Goal: Task Accomplishment & Management: Use online tool/utility

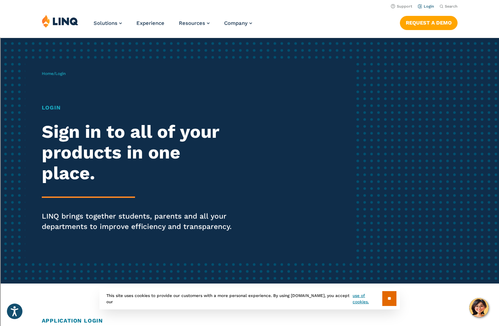
click at [424, 5] on link "Login" at bounding box center [426, 6] width 16 height 4
click at [384, 297] on input "**" at bounding box center [389, 298] width 14 height 15
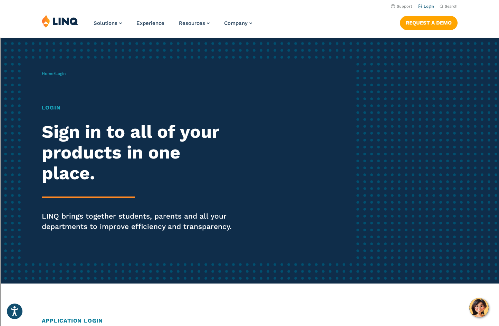
click at [428, 7] on link "Login" at bounding box center [426, 6] width 16 height 4
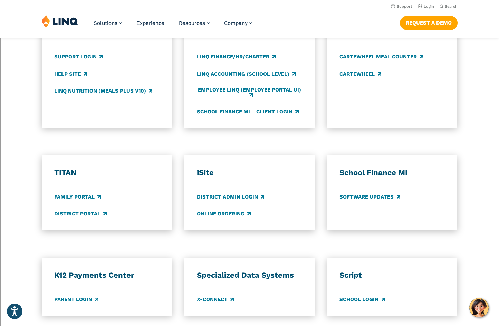
scroll to position [414, 0]
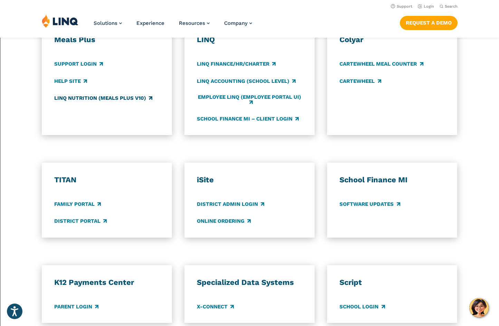
click at [82, 100] on link "LINQ Nutrition (Meals Plus v10)" at bounding box center [103, 98] width 98 height 8
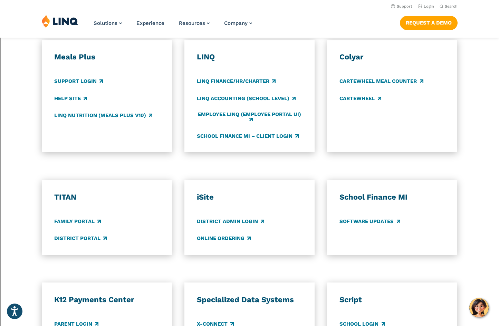
scroll to position [345, 0]
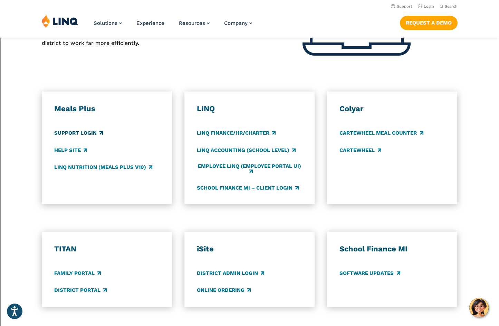
click at [82, 132] on link "Support Login" at bounding box center [78, 133] width 49 height 8
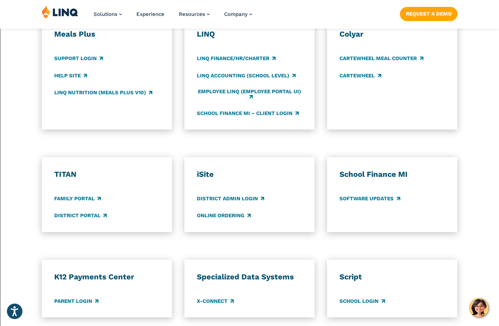
scroll to position [431, 0]
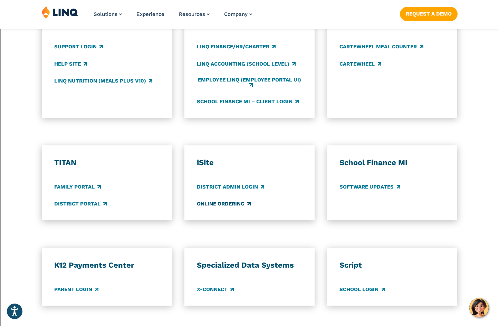
click at [228, 203] on link "Online Ordering" at bounding box center [224, 204] width 54 height 8
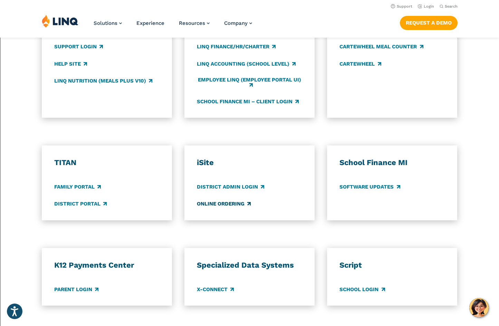
scroll to position [414, 0]
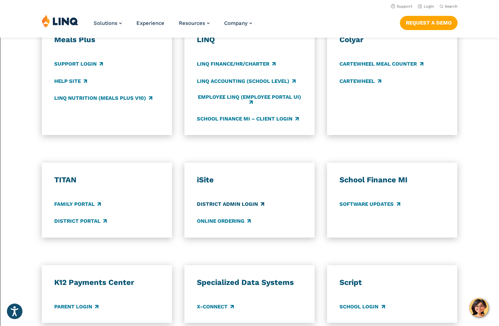
click at [235, 203] on link "District Admin Login" at bounding box center [230, 204] width 67 height 8
